Goal: Task Accomplishment & Management: Manage account settings

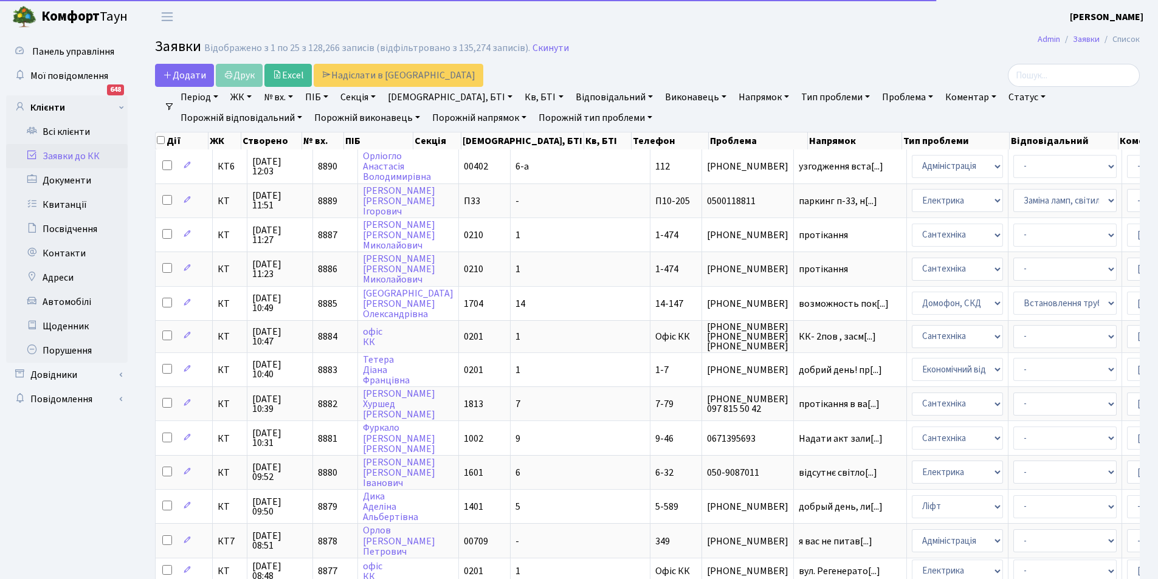
select select "25"
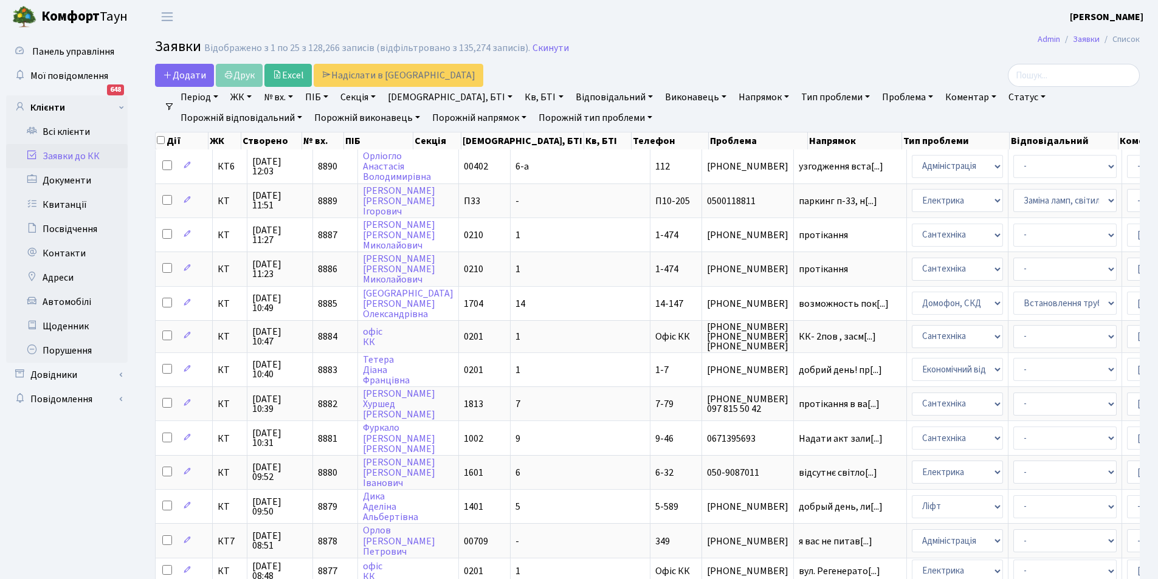
click at [105, 152] on link "Заявки до КК" at bounding box center [67, 156] width 122 height 24
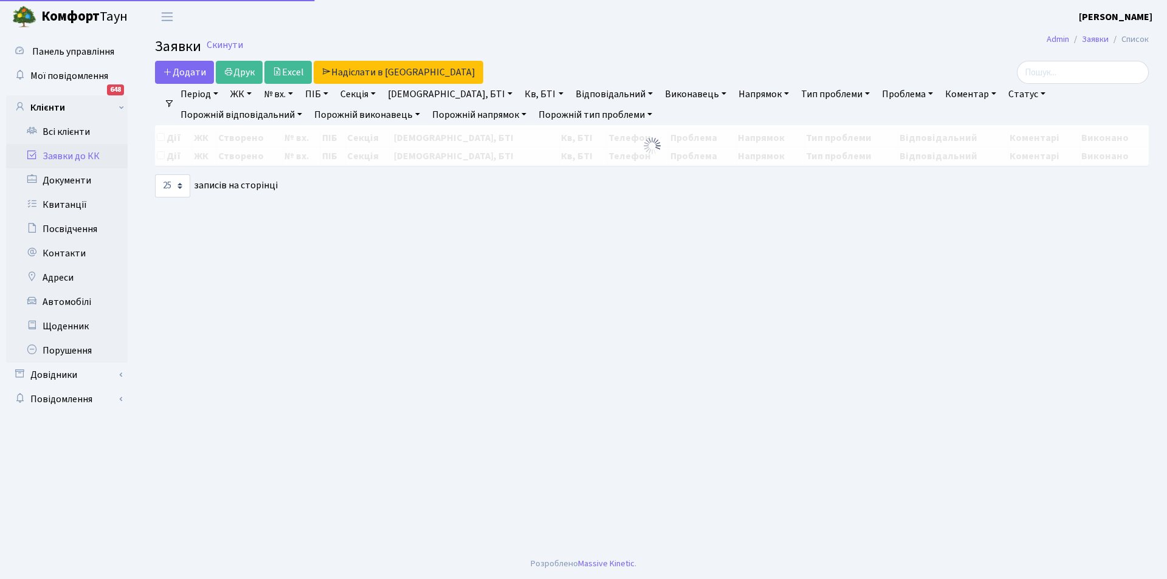
select select "25"
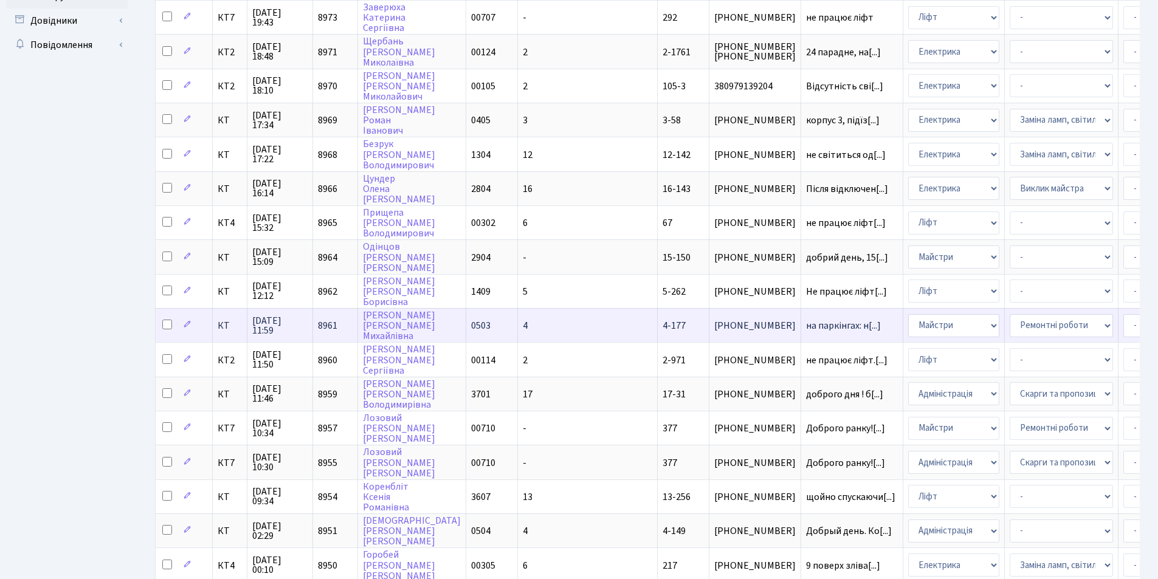
scroll to position [365, 0]
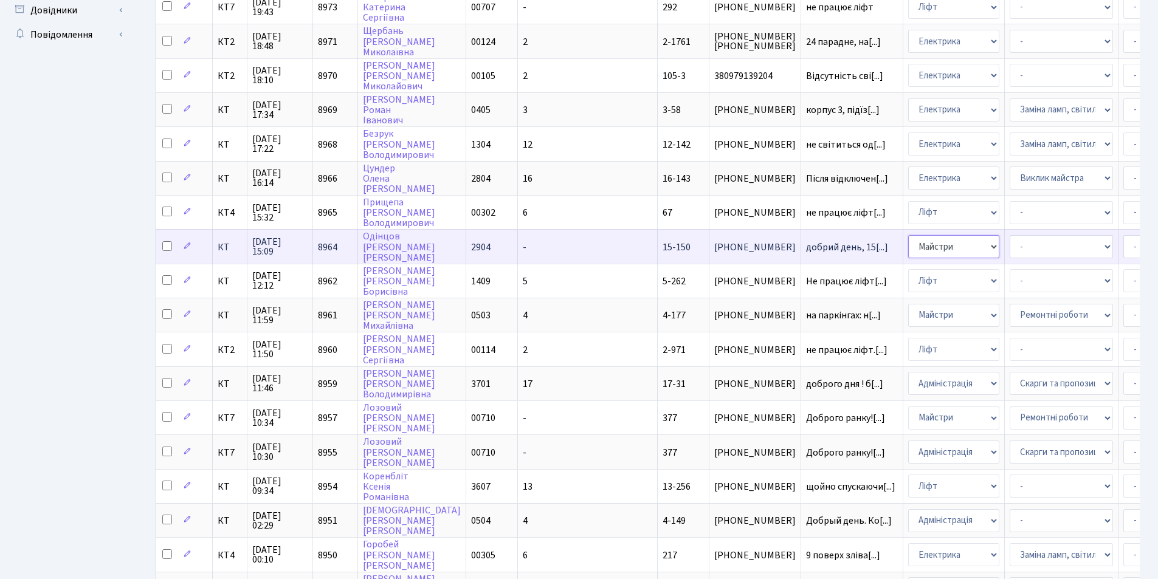
click at [908, 244] on select "- Адміністрація Домофон, СКД Ліфт Майстри Сантехніка Економічний відділ Електри…" at bounding box center [953, 246] width 91 height 23
select select "3"
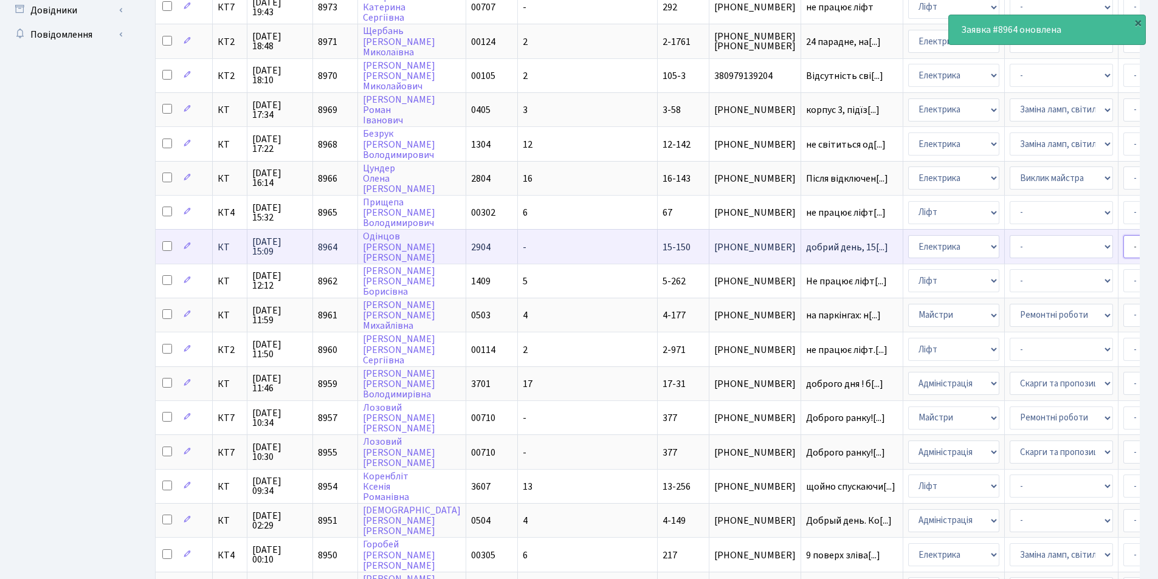
click at [1123, 251] on select "- Адміністратор ЖК ДП Адміністратор ЖК КТ Адміністратор ЖК СП [PERSON_NAME] [PE…" at bounding box center [1174, 246] width 103 height 23
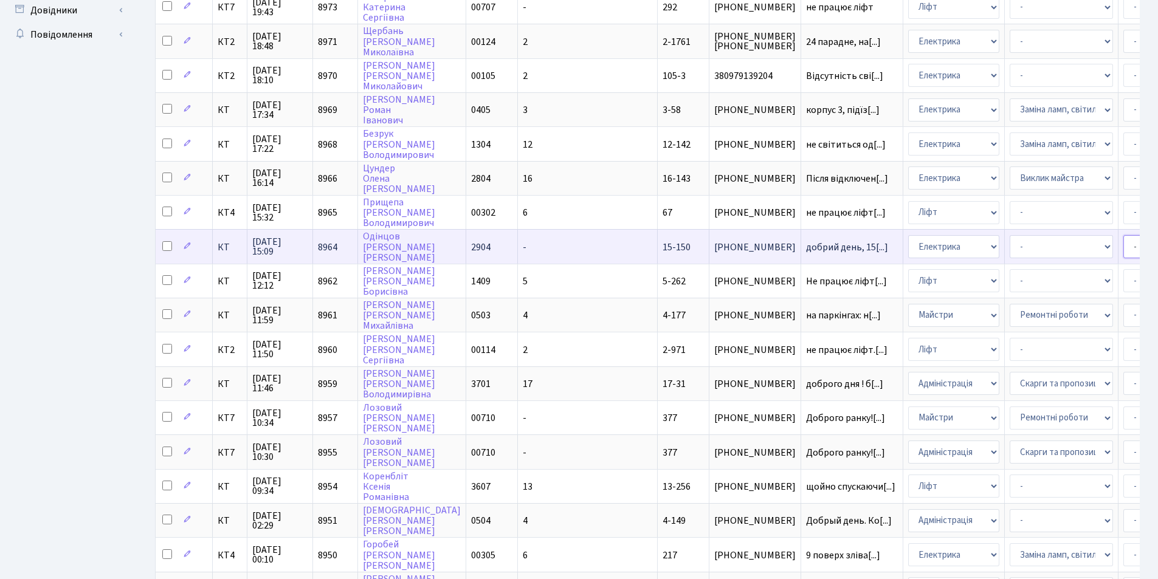
select select "22"
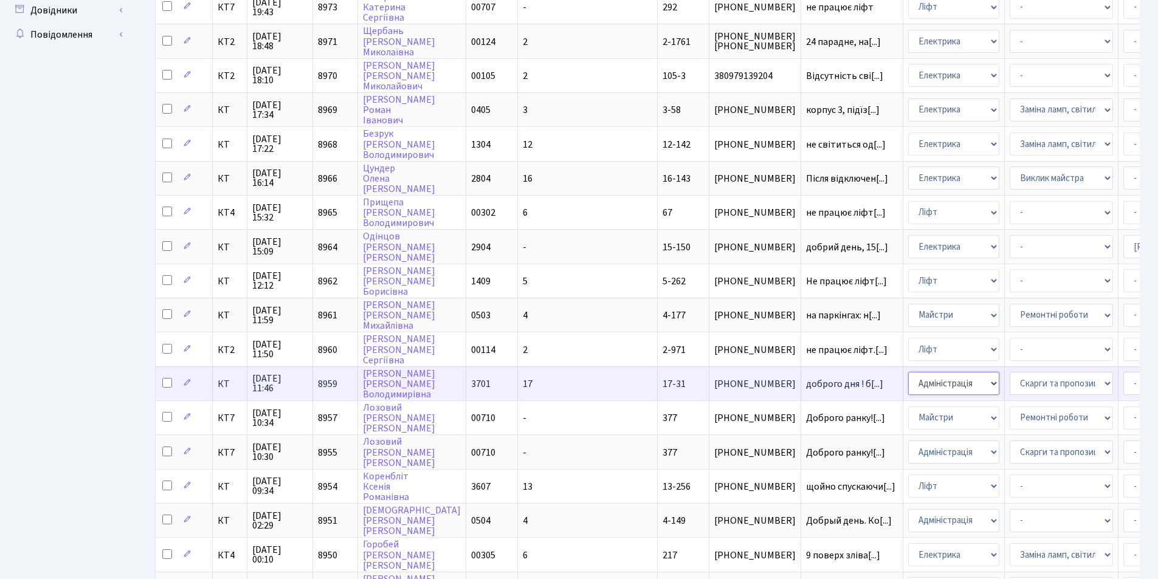
click at [908, 379] on select "- Адміністрація Домофон, СКД Ліфт Майстри Сантехніка Економічний відділ Електри…" at bounding box center [953, 383] width 91 height 23
select select "1"
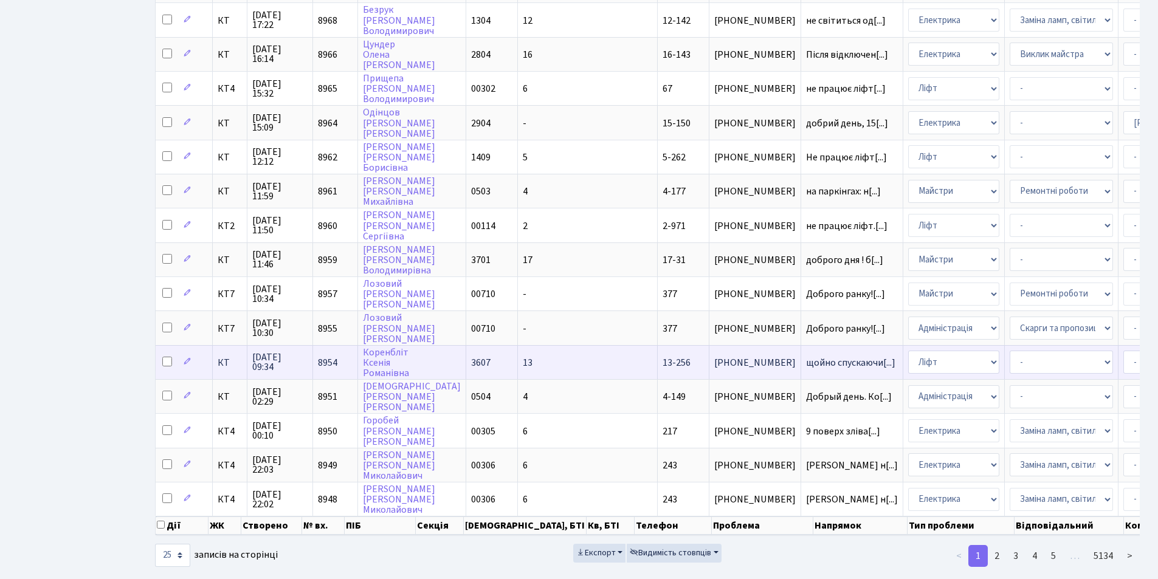
scroll to position [517, 0]
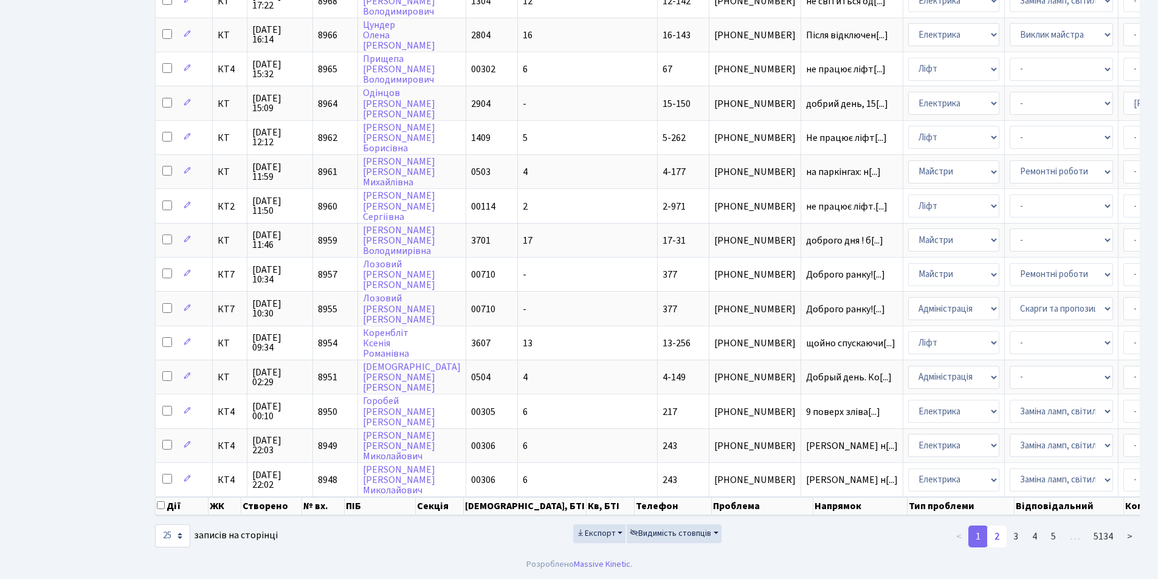
click at [996, 533] on link "2" at bounding box center [996, 537] width 19 height 22
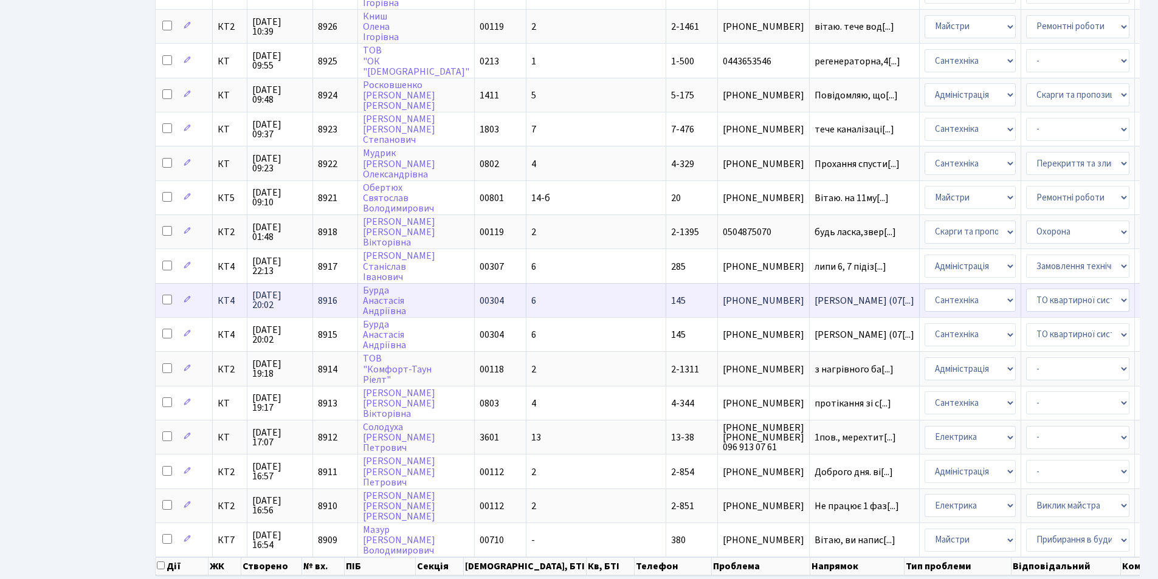
scroll to position [486, 0]
